Goal: Task Accomplishment & Management: Manage account settings

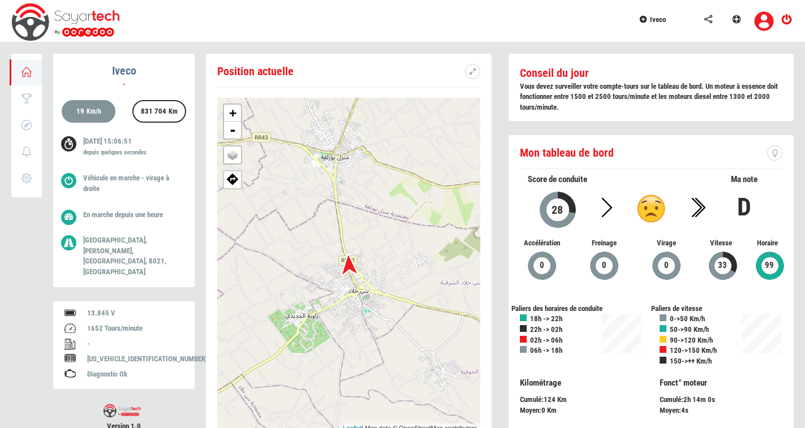
scroll to position [44, 0]
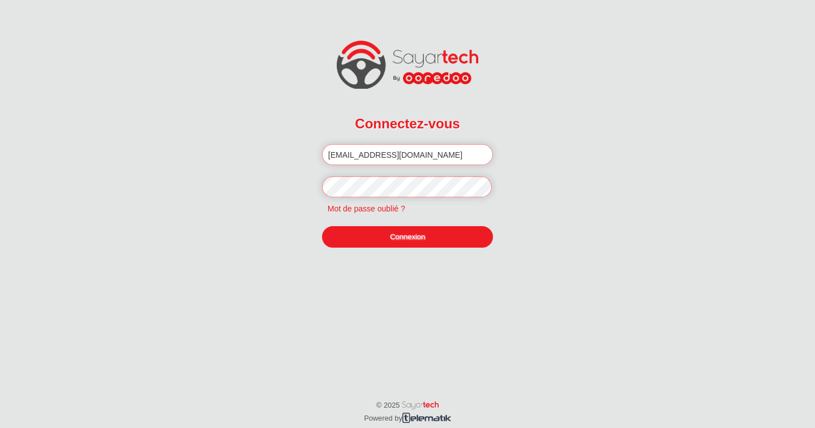
click at [393, 228] on link "Connexion" at bounding box center [407, 237] width 171 height 22
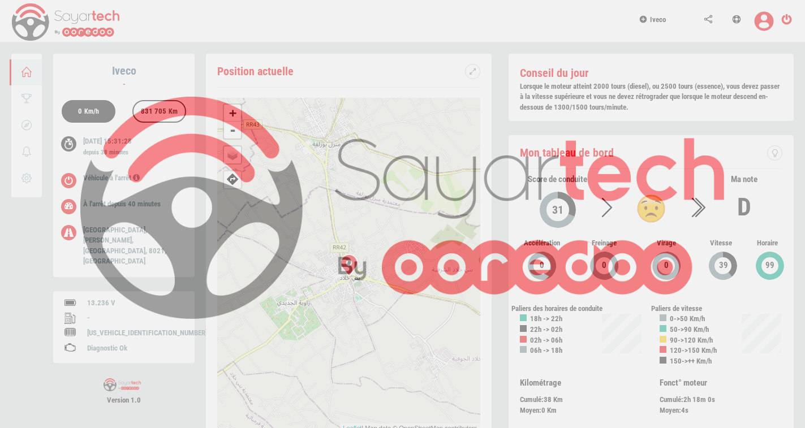
scroll to position [44, 0]
